Goal: Transaction & Acquisition: Purchase product/service

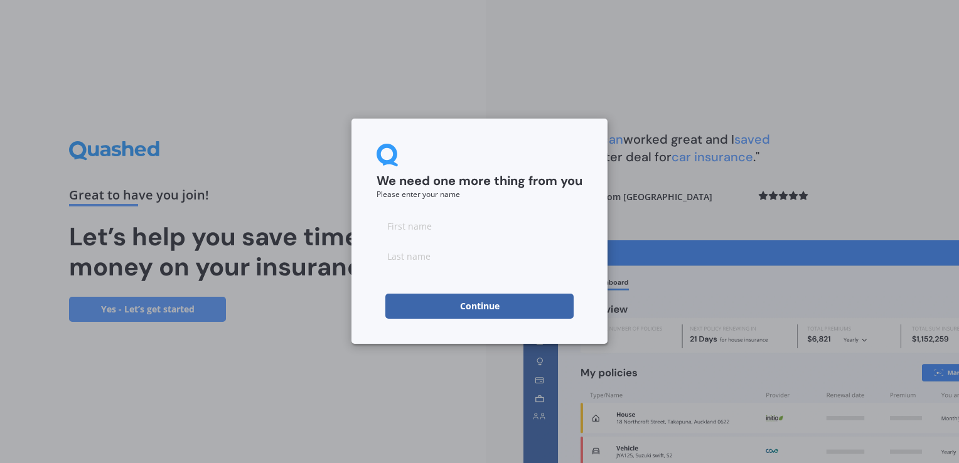
click at [429, 230] on input at bounding box center [480, 225] width 206 height 25
type input "Rachael"
type input "Rawson"
click at [434, 313] on button "Continue" at bounding box center [479, 306] width 188 height 25
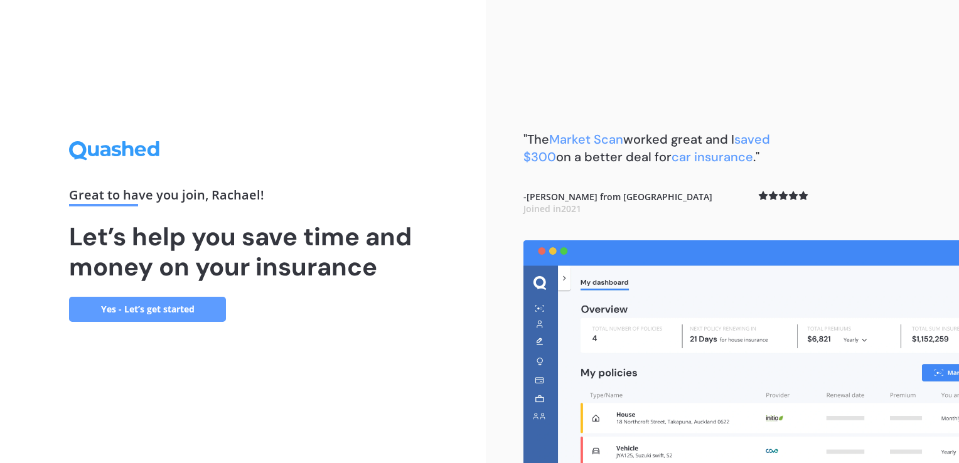
click at [158, 313] on link "Yes - Let’s get started" at bounding box center [147, 309] width 157 height 25
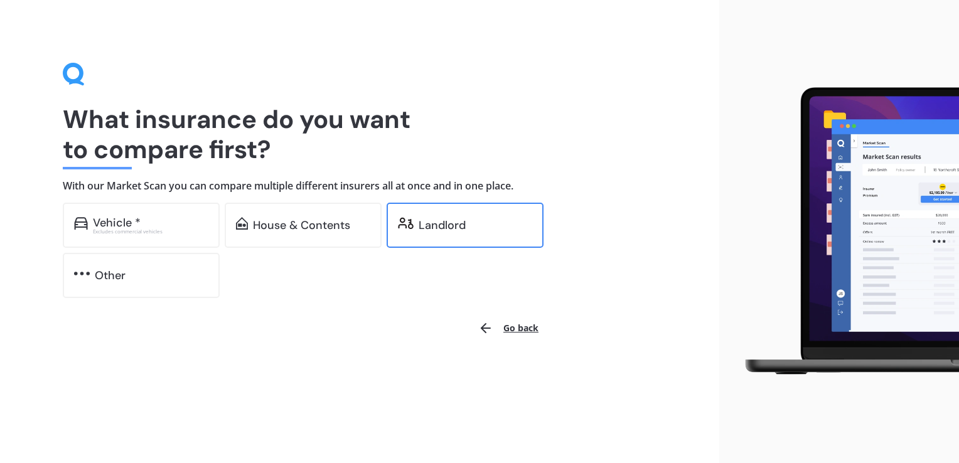
click at [439, 220] on div "Landlord" at bounding box center [442, 225] width 47 height 13
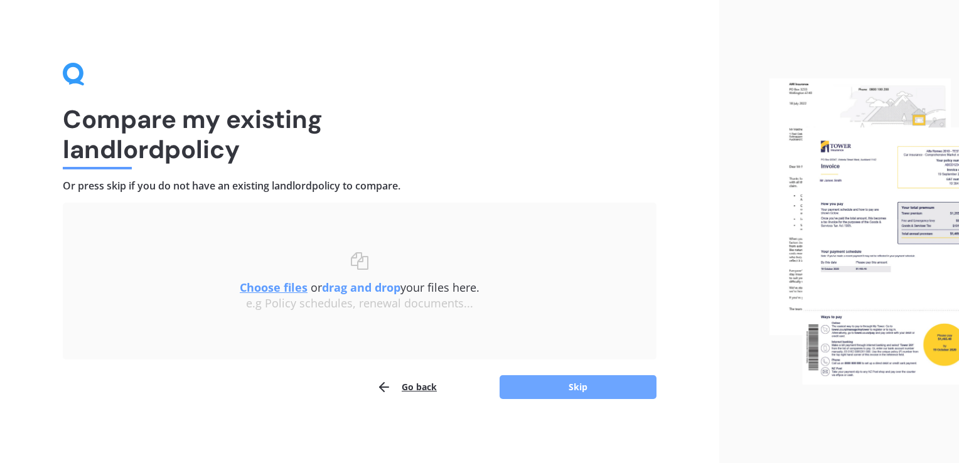
click at [551, 382] on button "Skip" at bounding box center [578, 387] width 157 height 24
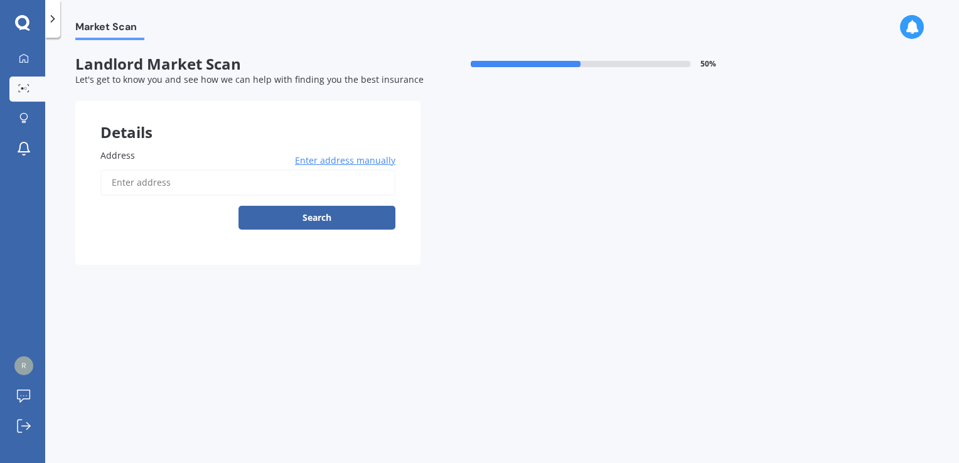
click at [276, 185] on input "Address" at bounding box center [247, 182] width 295 height 26
type input "33 McKain Place, Fitzroy, Hamilton 3206"
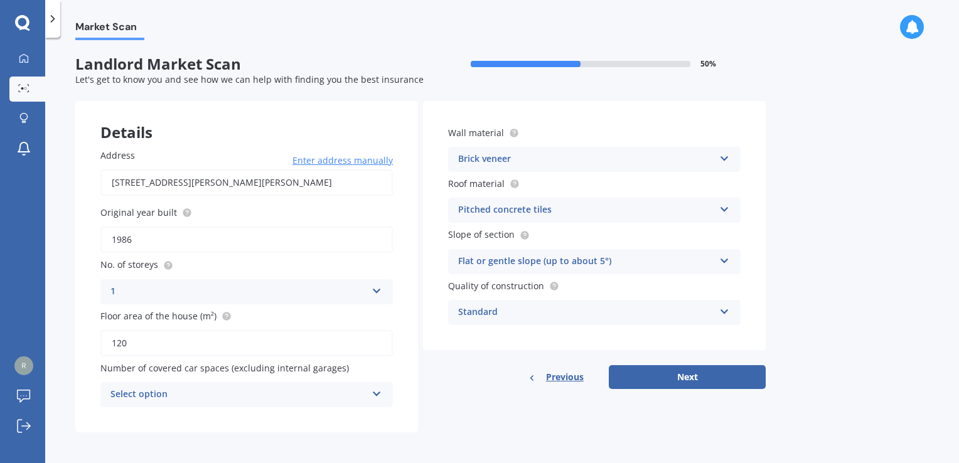
click at [352, 394] on div "Select option" at bounding box center [238, 394] width 256 height 15
click at [427, 404] on div "Details Address 33 McKain Place, Fitzroy, Hamilton 3206 Enter address manually …" at bounding box center [420, 266] width 690 height 331
click at [645, 379] on button "Next" at bounding box center [687, 377] width 157 height 24
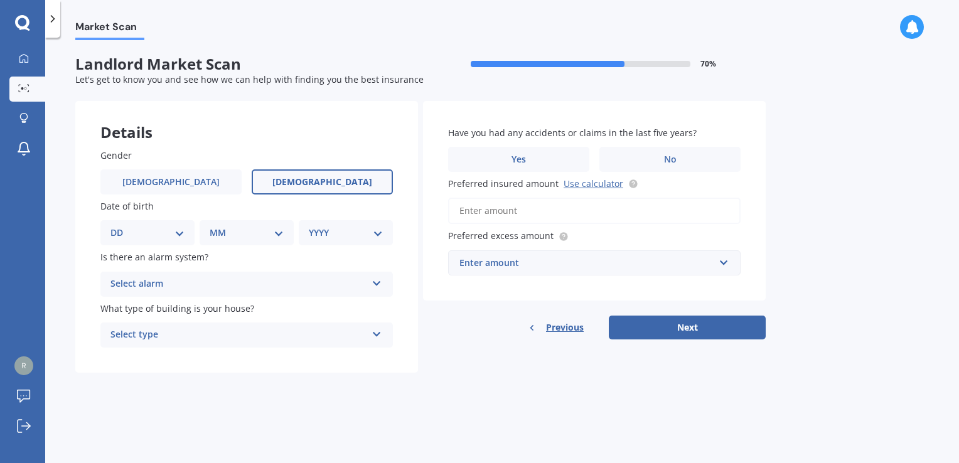
click at [348, 179] on label "Female" at bounding box center [322, 181] width 141 height 25
click at [0, 0] on input "Female" at bounding box center [0, 0] width 0 height 0
click at [173, 230] on select "DD 01 02 03 04 05 06 07 08 09 10 11 12 13 14 15 16 17 18 19 20 21 22 23 24 25 2…" at bounding box center [147, 233] width 74 height 14
select select "18"
click at [121, 226] on select "DD 01 02 03 04 05 06 07 08 09 10 11 12 13 14 15 16 17 18 19 20 21 22 23 24 25 2…" at bounding box center [147, 233] width 74 height 14
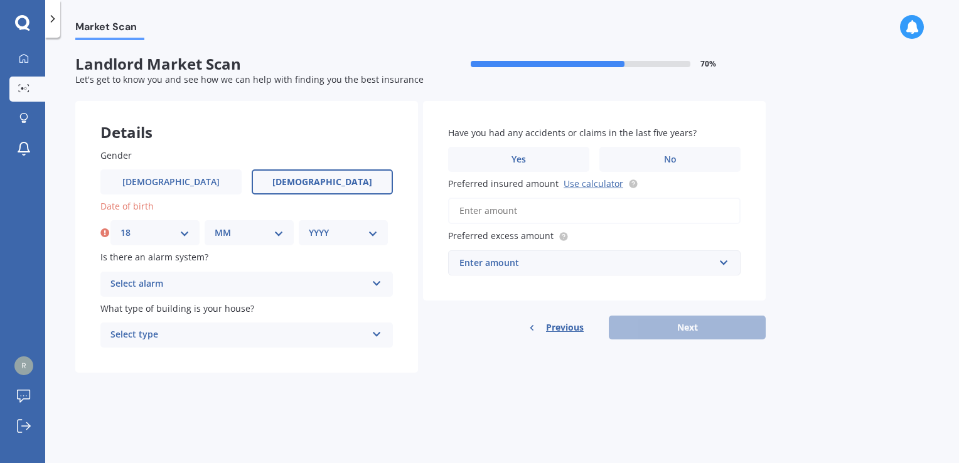
click at [240, 240] on div "MM 01 02 03 04 05 06 07 08 09 10 11 12" at bounding box center [249, 232] width 89 height 25
click at [281, 236] on select "MM 01 02 03 04 05 06 07 08 09 10 11 12" at bounding box center [249, 233] width 69 height 14
select select "08"
click at [215, 226] on select "MM 01 02 03 04 05 06 07 08 09 10 11 12" at bounding box center [249, 233] width 69 height 14
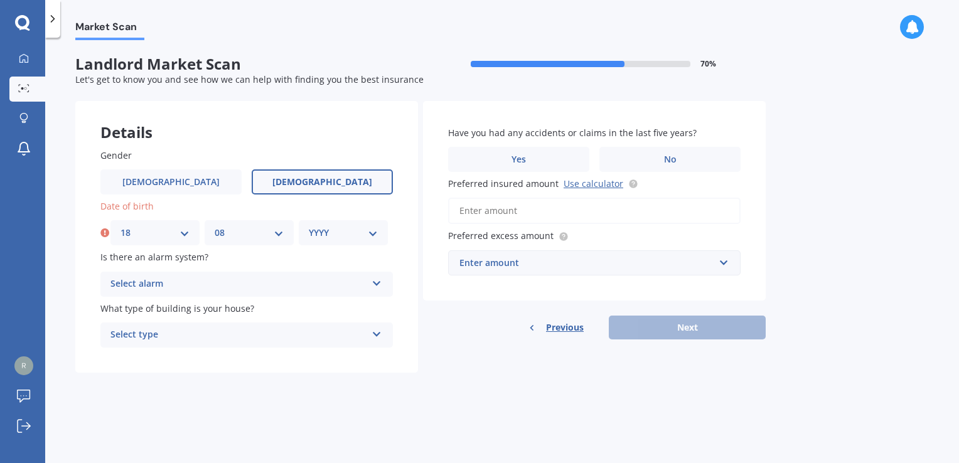
click at [364, 229] on select "YYYY 2009 2008 2007 2006 2005 2004 2003 2002 2001 2000 1999 1998 1997 1996 1995…" at bounding box center [343, 233] width 69 height 14
select select "1989"
click at [309, 226] on select "YYYY 2009 2008 2007 2006 2005 2004 2003 2002 2001 2000 1999 1998 1997 1996 1995…" at bounding box center [343, 233] width 69 height 14
click at [285, 283] on div "Select alarm" at bounding box center [238, 284] width 256 height 15
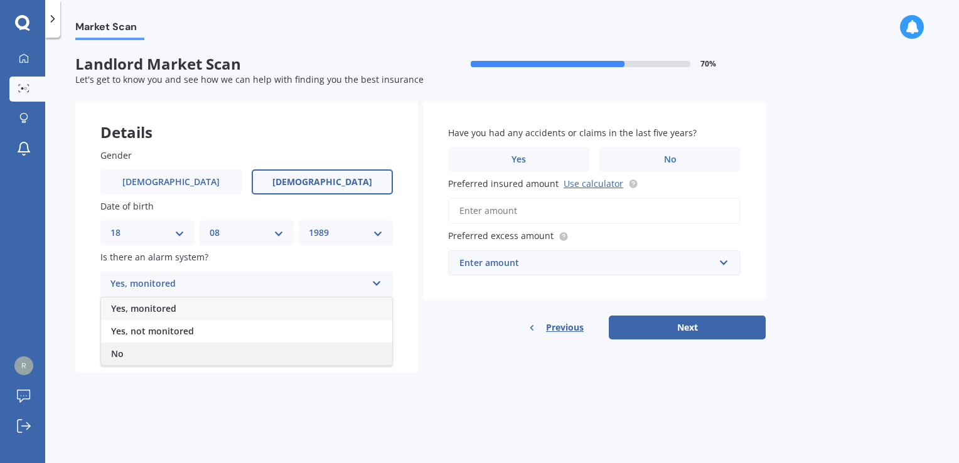
click at [223, 350] on div "No" at bounding box center [246, 354] width 291 height 23
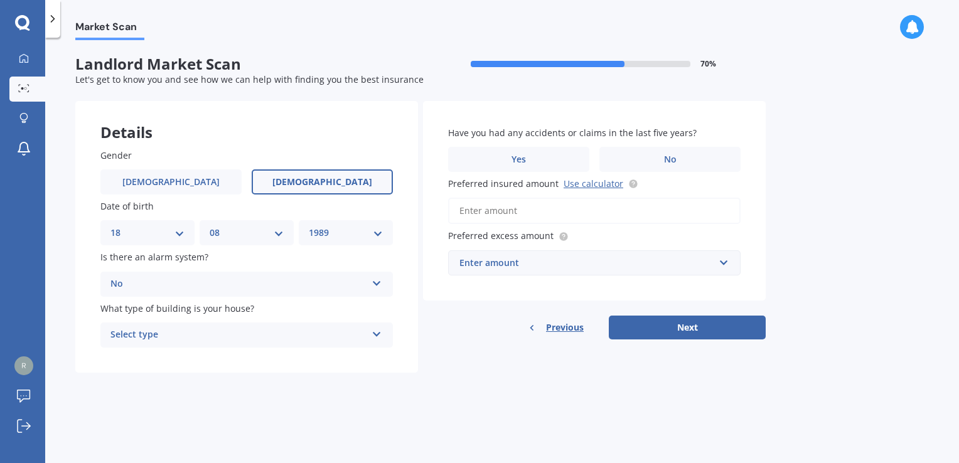
click at [228, 328] on div "Select type" at bounding box center [238, 335] width 256 height 15
click at [203, 362] on div "Freestanding" at bounding box center [246, 359] width 291 height 23
click at [625, 157] on label "No" at bounding box center [669, 159] width 141 height 25
click at [0, 0] on input "No" at bounding box center [0, 0] width 0 height 0
click at [571, 204] on input "Preferred insured amount Use calculator" at bounding box center [594, 211] width 293 height 26
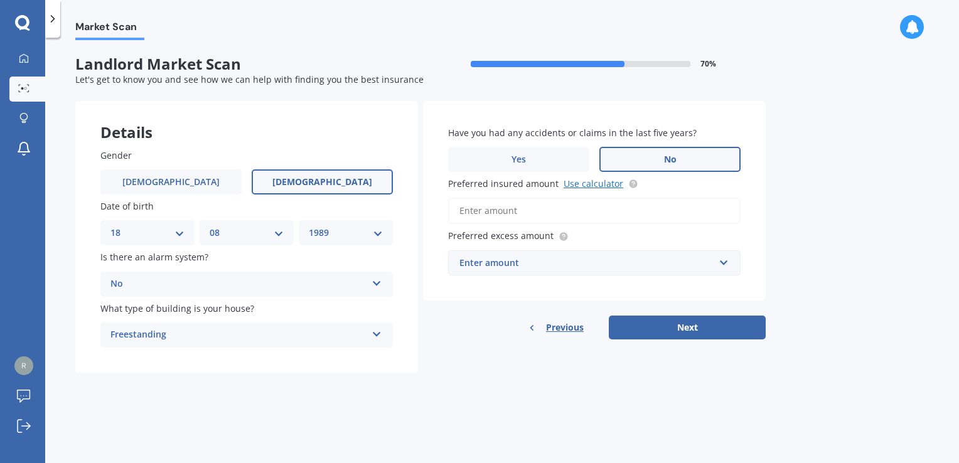
click at [586, 183] on link "Use calculator" at bounding box center [594, 184] width 60 height 12
click at [532, 209] on input "Preferred insured amount Use calculator" at bounding box center [594, 211] width 293 height 26
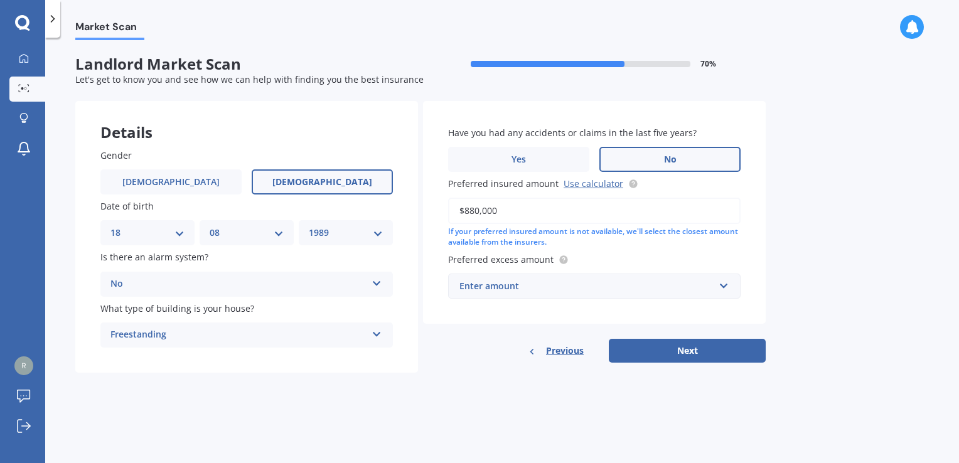
type input "$880,000"
click at [530, 282] on div "Enter amount" at bounding box center [586, 286] width 255 height 14
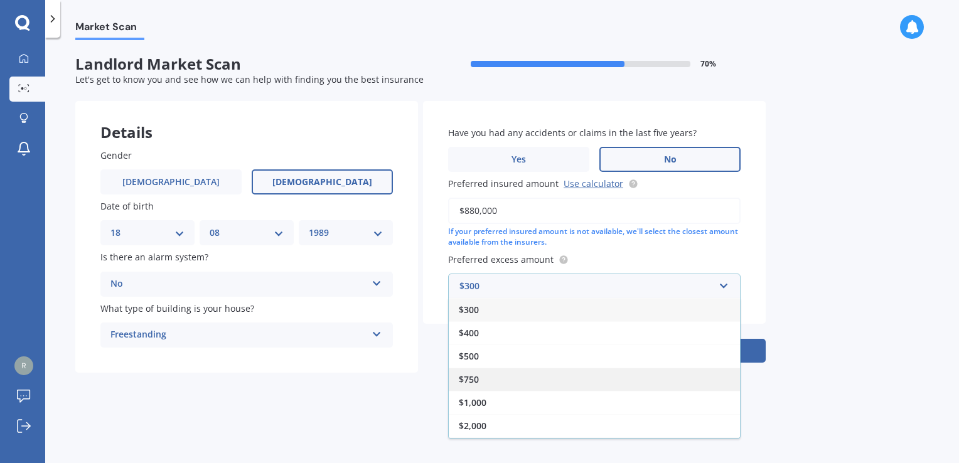
click at [480, 374] on div "$750" at bounding box center [594, 379] width 291 height 23
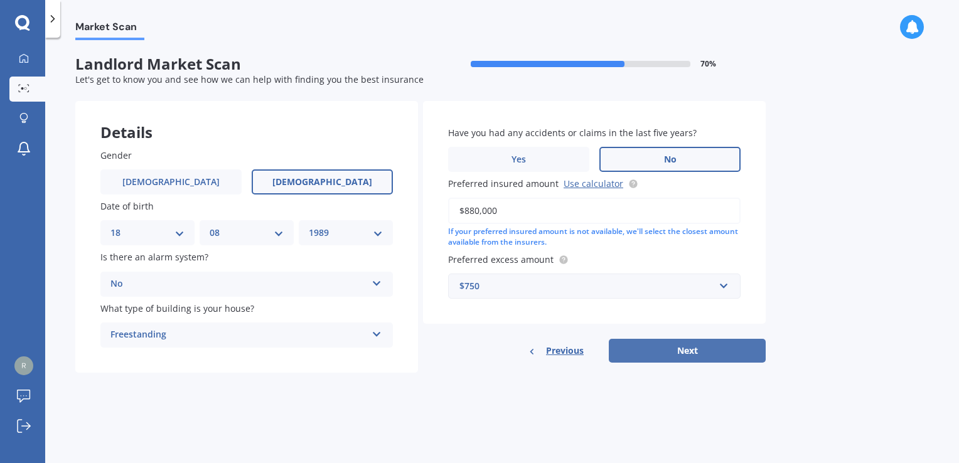
click at [628, 357] on button "Next" at bounding box center [687, 351] width 157 height 24
select select "18"
select select "08"
select select "1989"
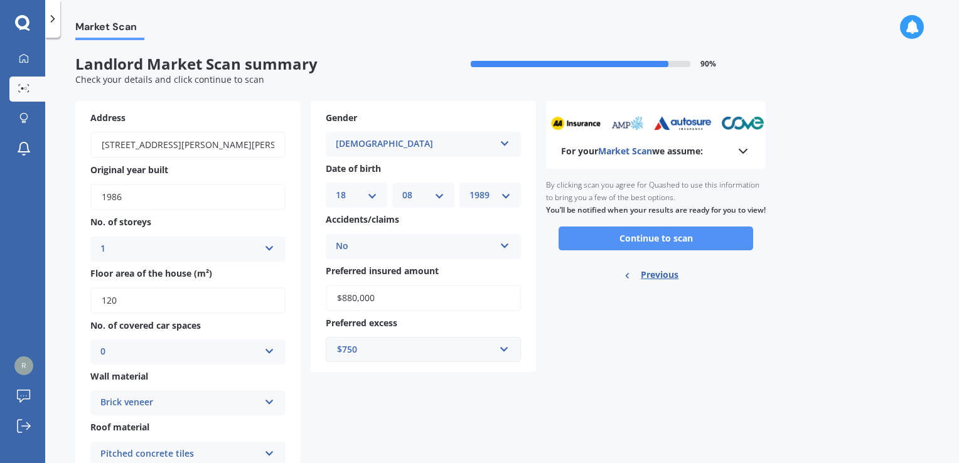
click at [648, 249] on button "Continue to scan" at bounding box center [656, 239] width 195 height 24
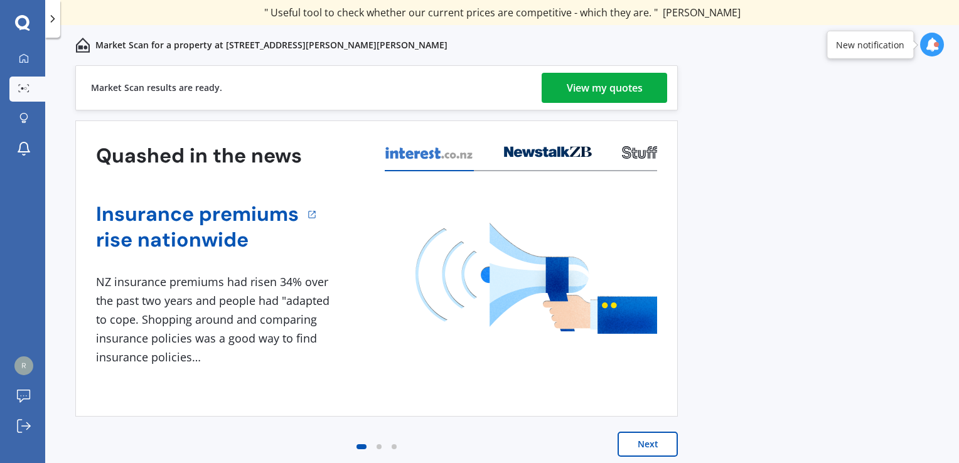
click at [598, 89] on div "View my quotes" at bounding box center [605, 88] width 76 height 30
